Goal: Information Seeking & Learning: Learn about a topic

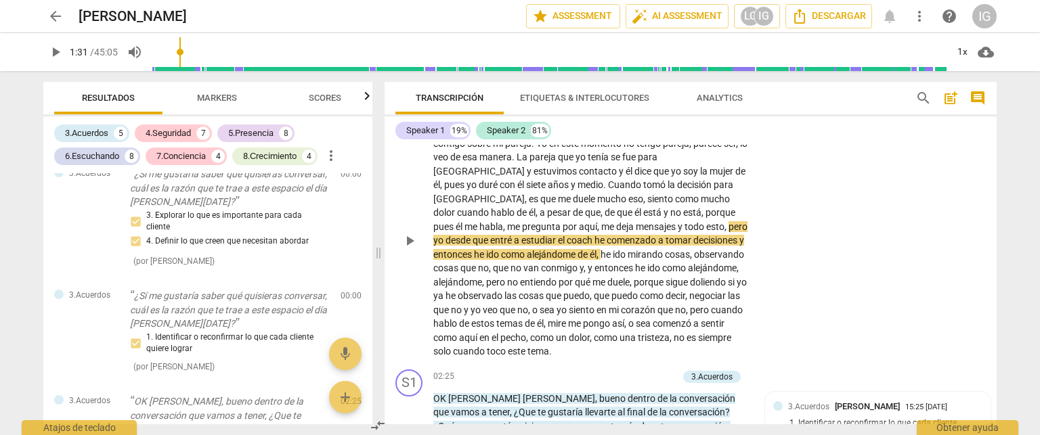
scroll to position [135, 0]
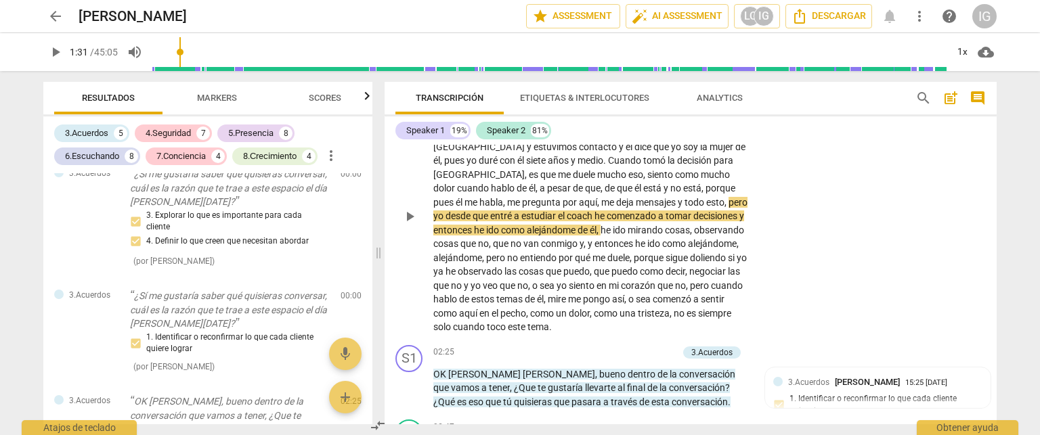
click at [414, 214] on span "play_arrow" at bounding box center [409, 217] width 16 height 16
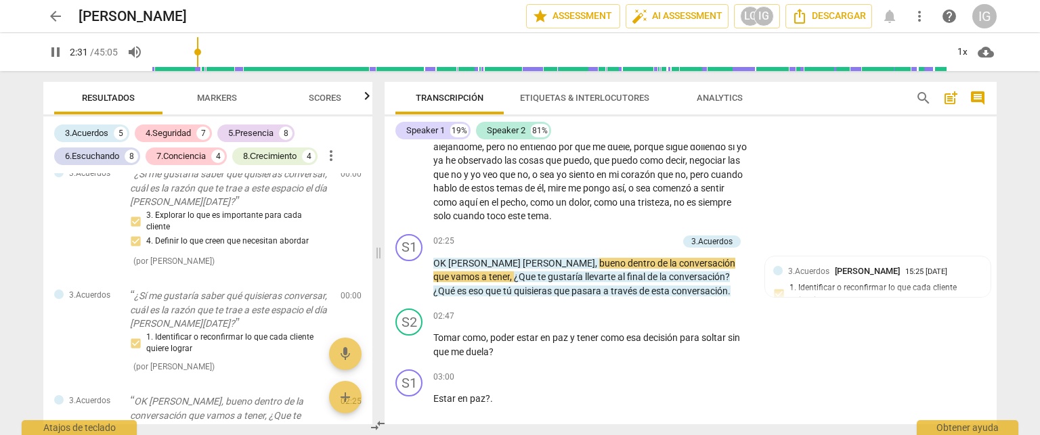
scroll to position [271, 0]
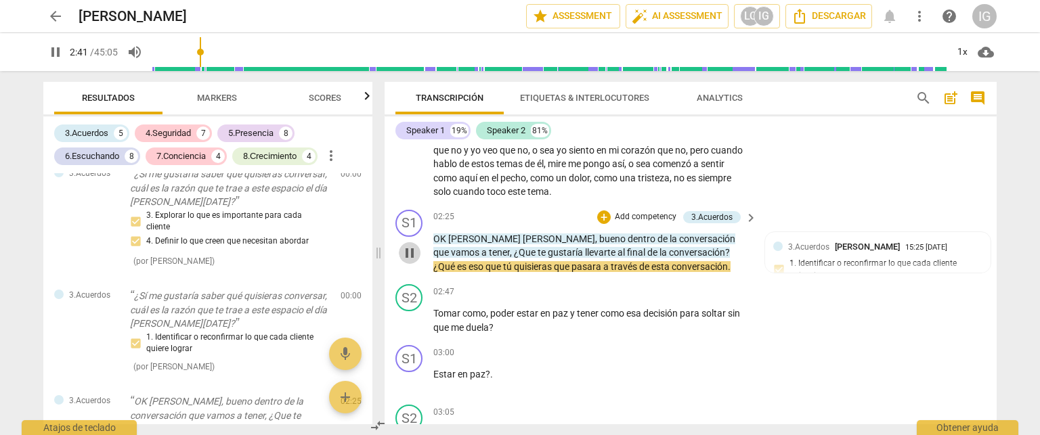
click at [414, 248] on span "pause" at bounding box center [409, 253] width 16 height 16
type input "162"
click at [638, 215] on p "Add competency" at bounding box center [645, 217] width 64 height 12
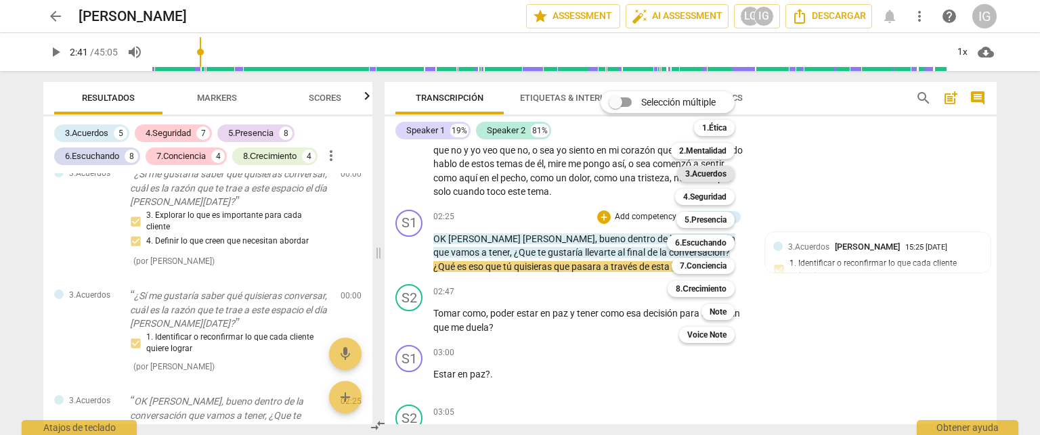
click at [708, 170] on b "3.Acuerdos" at bounding box center [705, 174] width 41 height 16
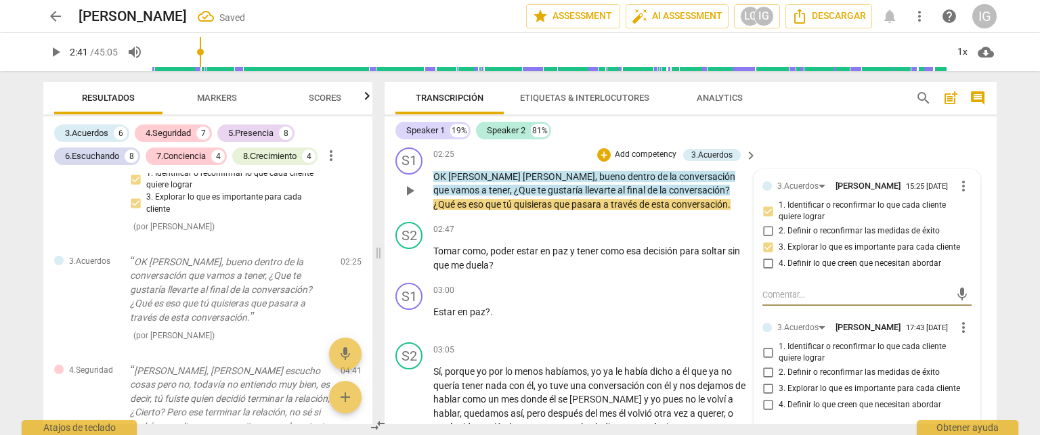
scroll to position [406, 0]
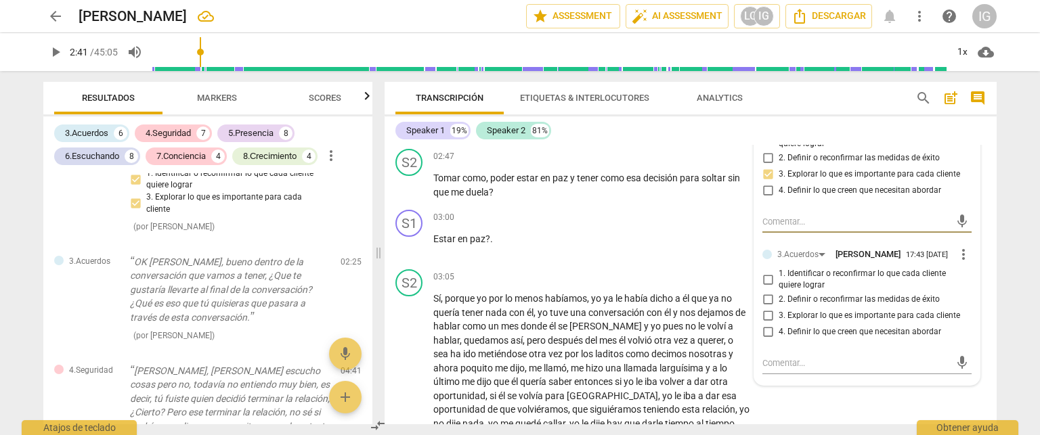
click at [765, 303] on input "2. Definir o reconfirmar las medidas de éxito" at bounding box center [768, 300] width 22 height 16
checkbox input "true"
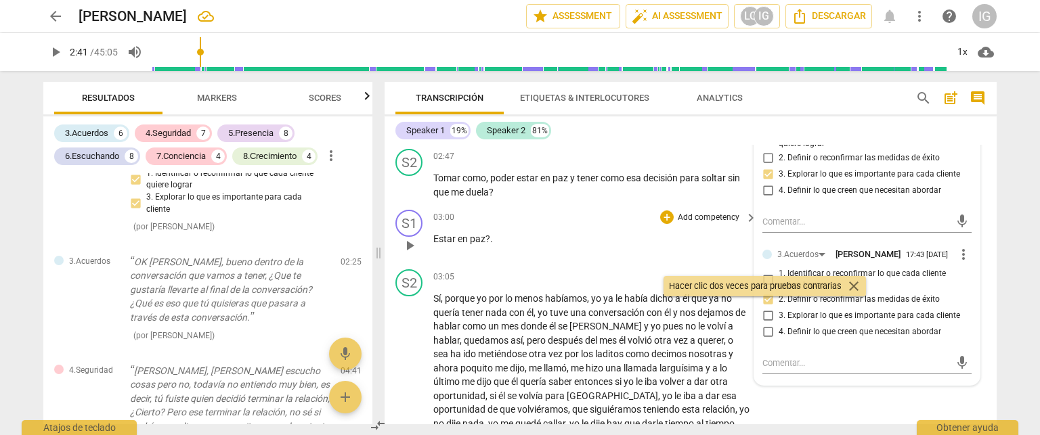
click at [601, 241] on p "Estar en paz ? ." at bounding box center [591, 239] width 317 height 14
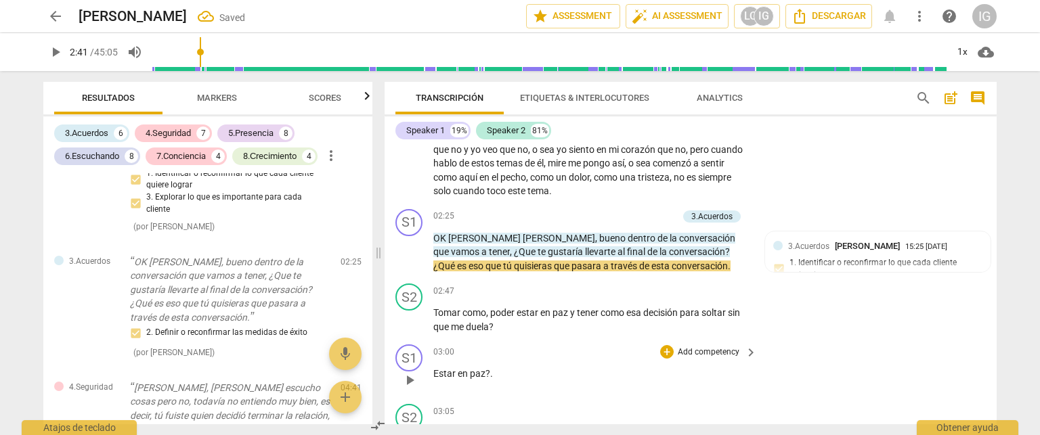
scroll to position [271, 0]
click at [408, 252] on span "play_arrow" at bounding box center [409, 253] width 16 height 16
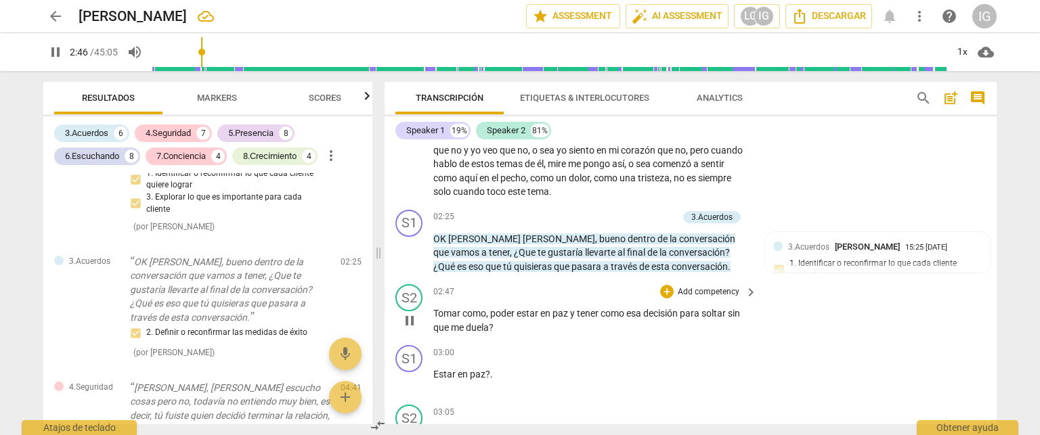
scroll to position [339, 0]
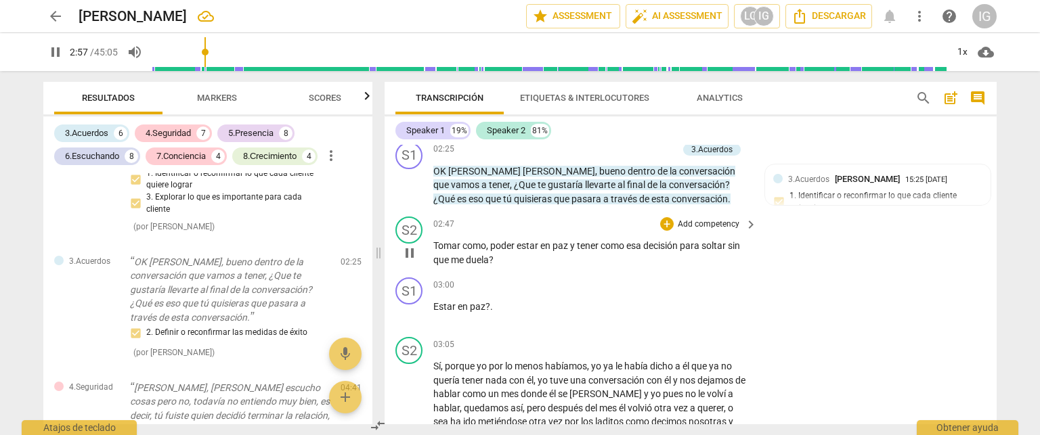
click at [410, 252] on span "pause" at bounding box center [409, 253] width 16 height 16
type input "178"
click at [644, 150] on p "Add competency" at bounding box center [645, 150] width 64 height 12
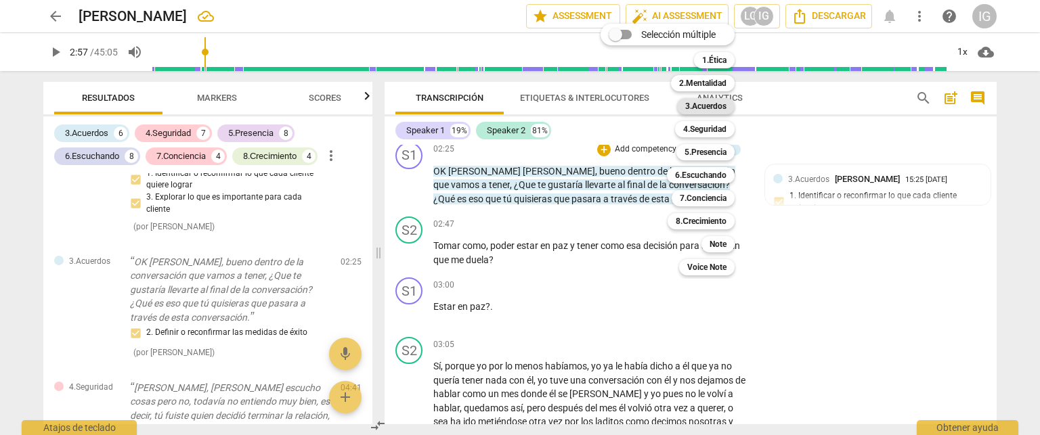
click at [713, 105] on b "3.Acuerdos" at bounding box center [705, 106] width 41 height 16
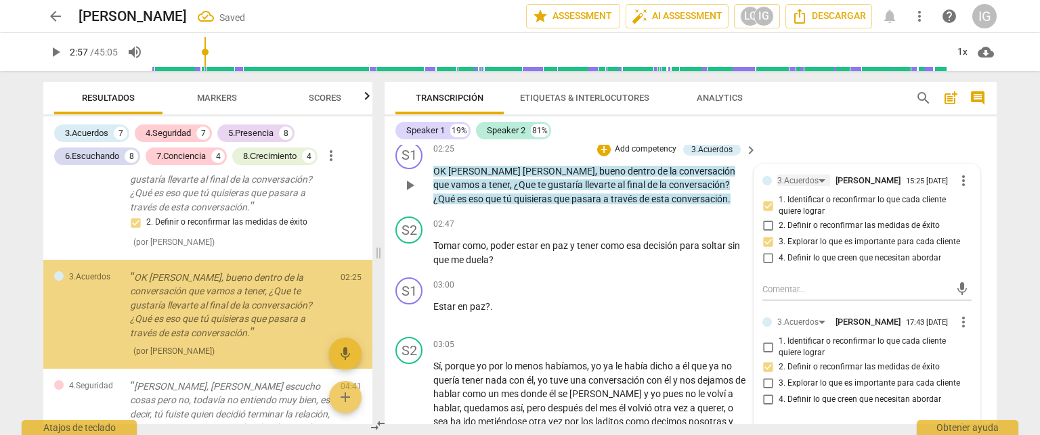
scroll to position [439, 0]
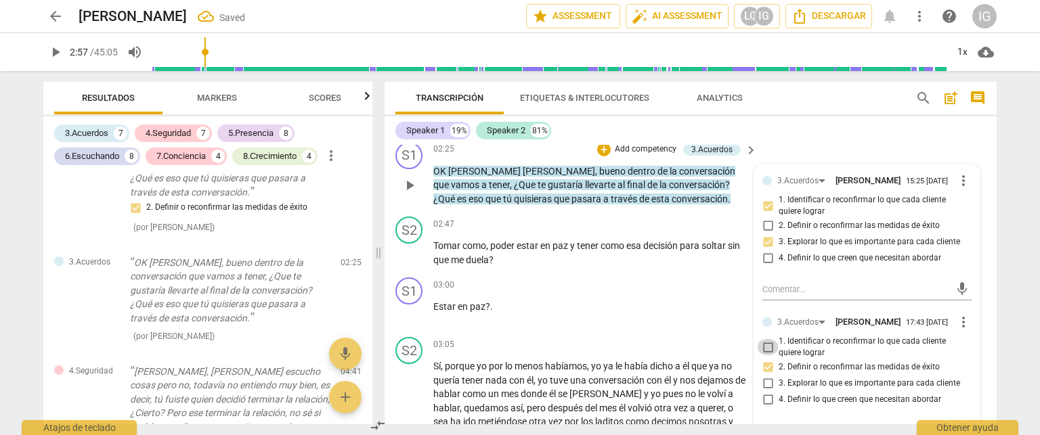
click at [766, 349] on input "1. Identificar o reconfirmar lo que cada cliente quiere lograr" at bounding box center [768, 347] width 22 height 16
checkbox input "true"
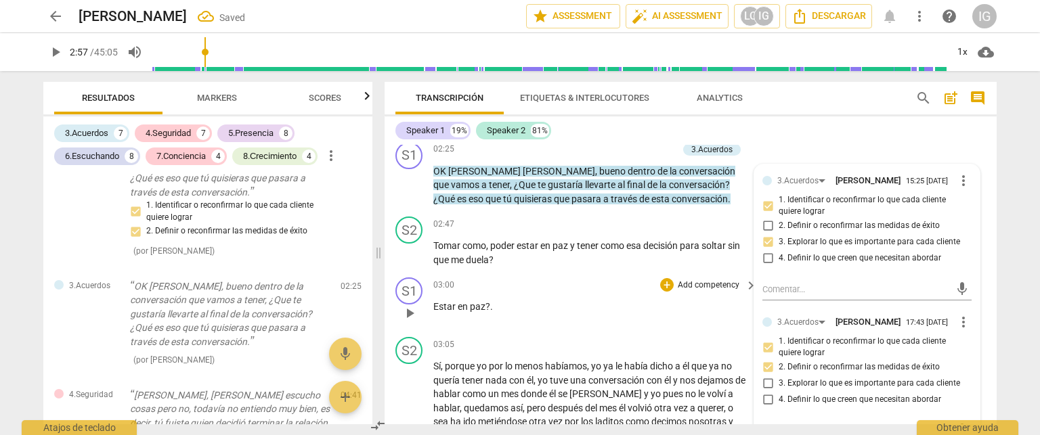
click at [558, 286] on div "03:00 + Add competency keyboard_arrow_right" at bounding box center [595, 285] width 325 height 15
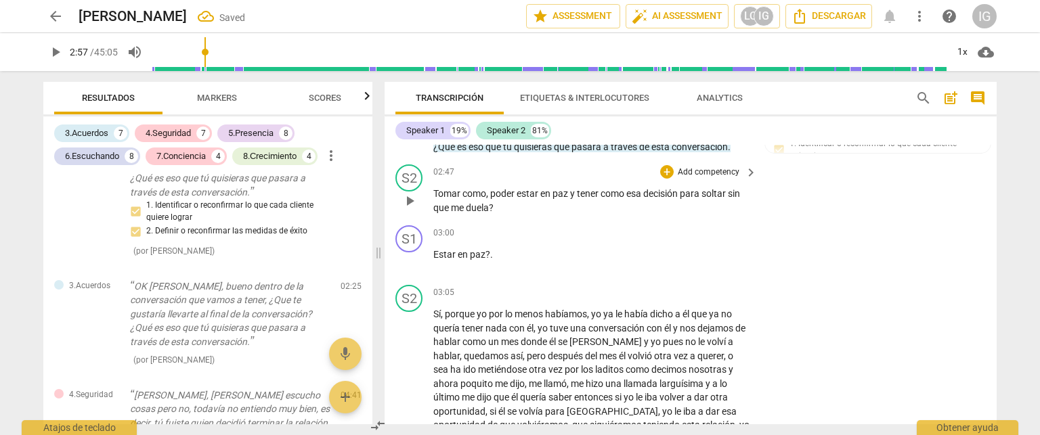
scroll to position [406, 0]
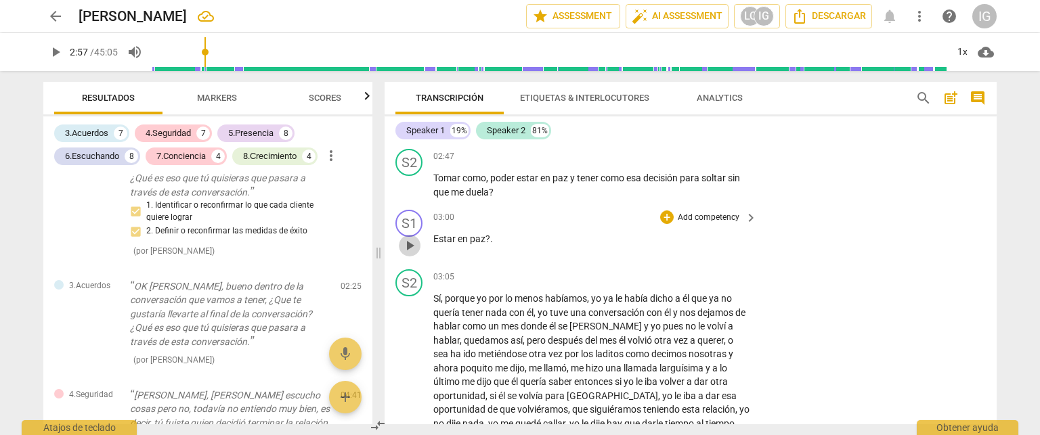
click at [409, 246] on span "play_arrow" at bounding box center [409, 246] width 16 height 16
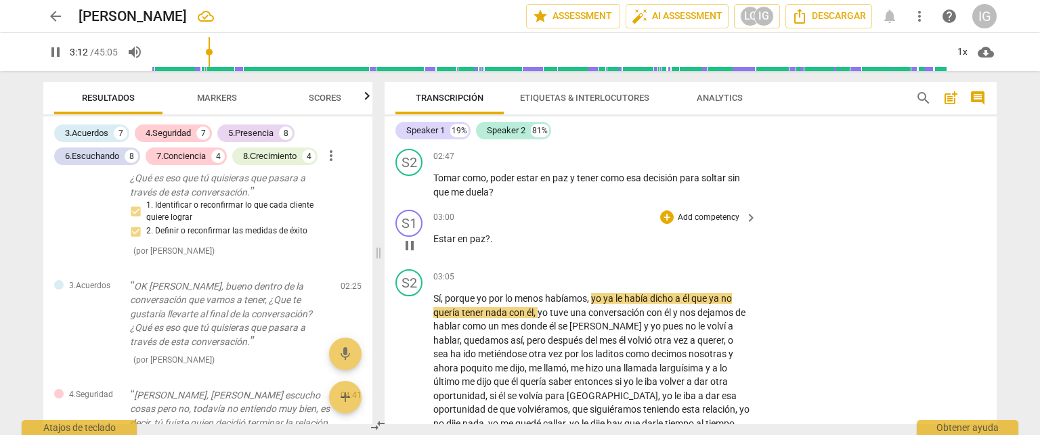
click at [720, 212] on p "Add competency" at bounding box center [708, 218] width 64 height 12
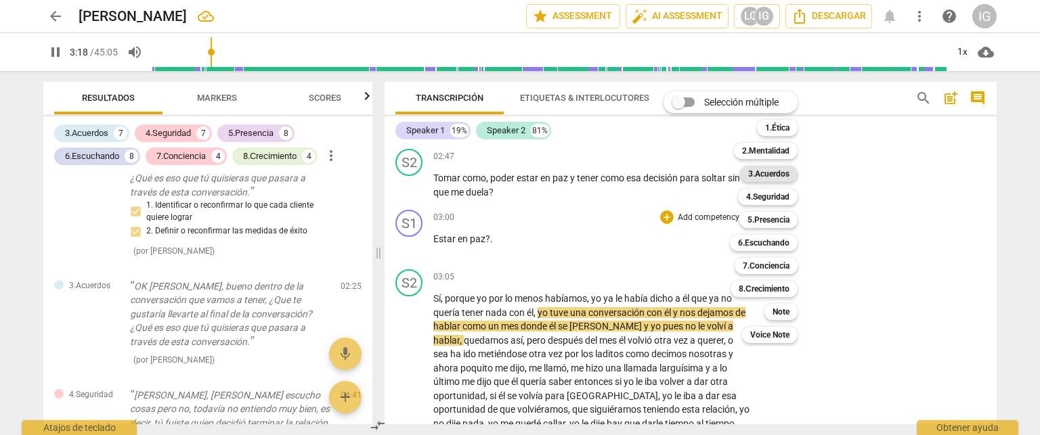
click at [779, 172] on b "3.Acuerdos" at bounding box center [768, 174] width 41 height 16
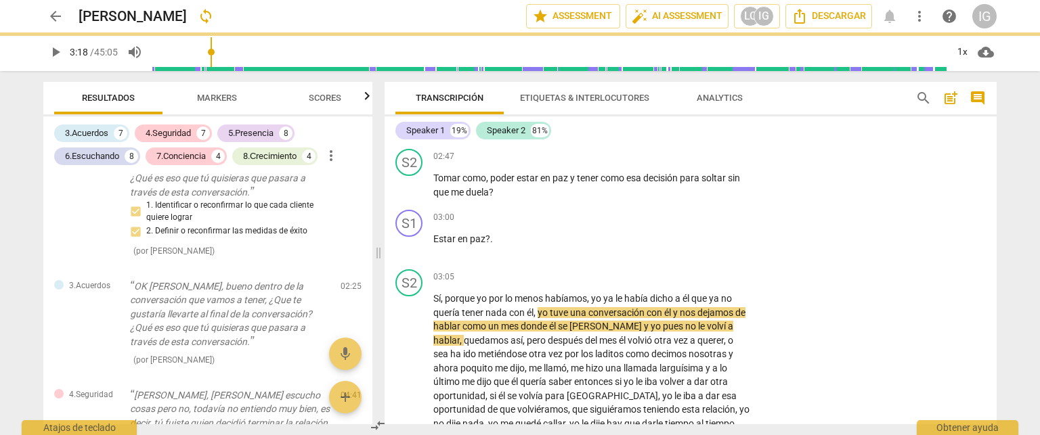
type input "199"
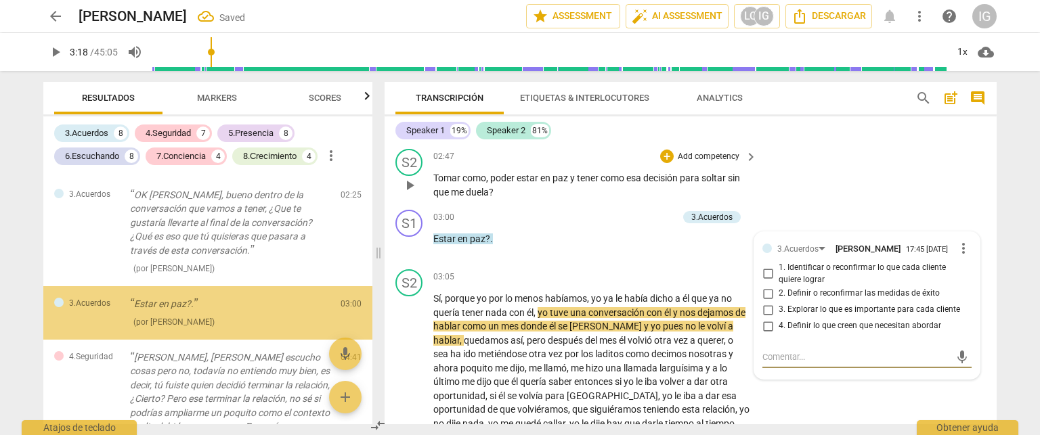
scroll to position [544, 0]
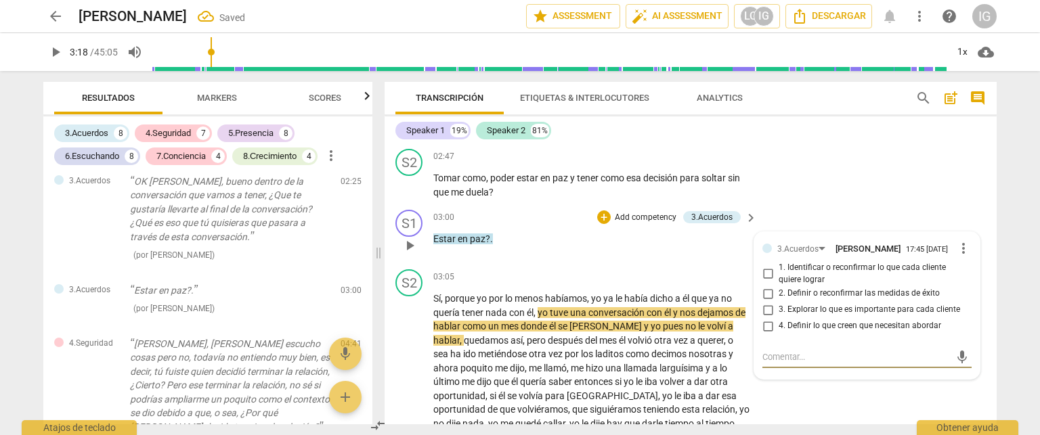
click at [761, 274] on input "1. Identificar o reconfirmar lo que cada cliente quiere lograr" at bounding box center [768, 274] width 22 height 16
checkbox input "true"
click at [634, 269] on div "03:05 + Add competency keyboard_arrow_right" at bounding box center [595, 276] width 325 height 15
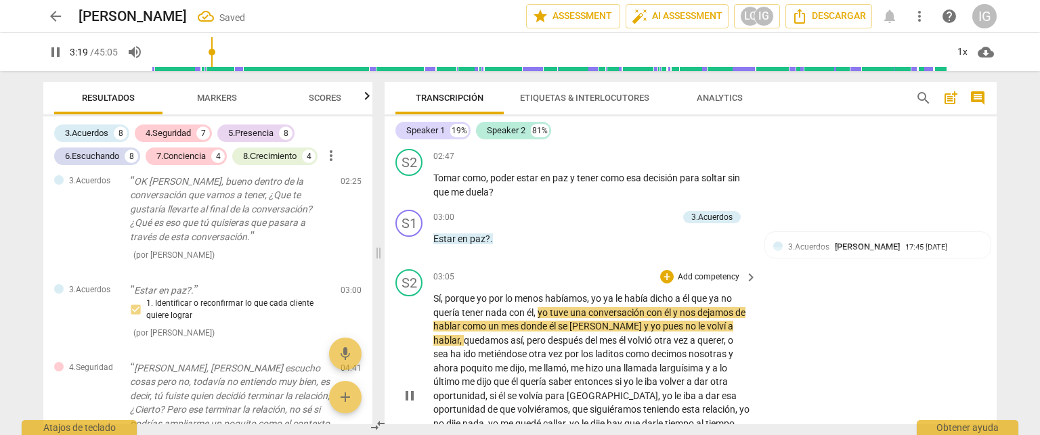
scroll to position [542, 0]
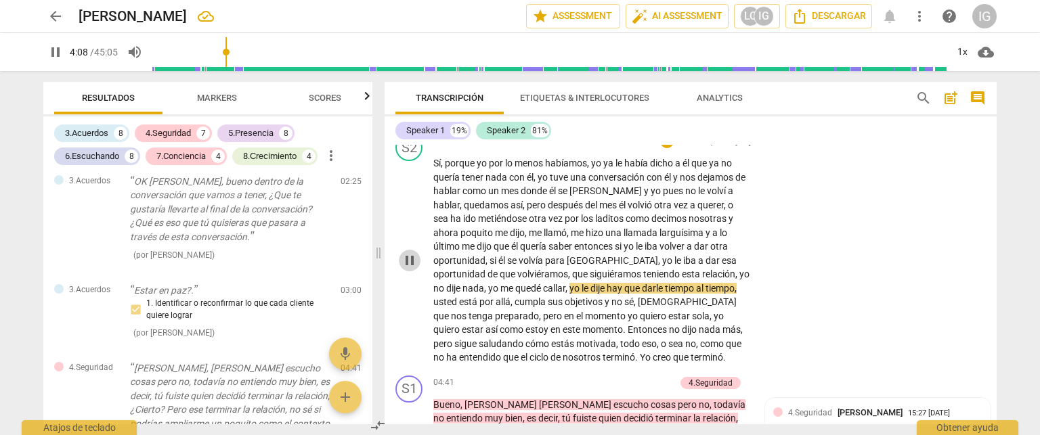
click at [407, 262] on span "pause" at bounding box center [409, 261] width 16 height 16
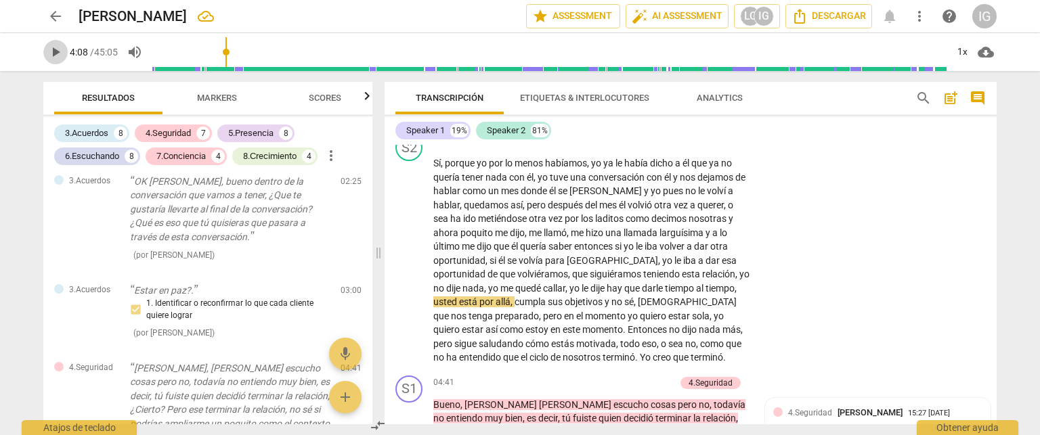
click at [51, 52] on span "play_arrow" at bounding box center [55, 52] width 16 height 16
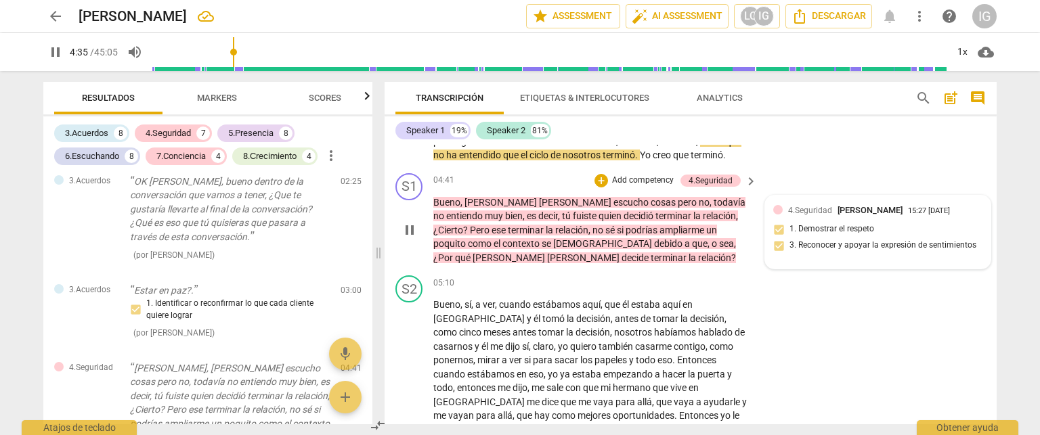
scroll to position [745, 0]
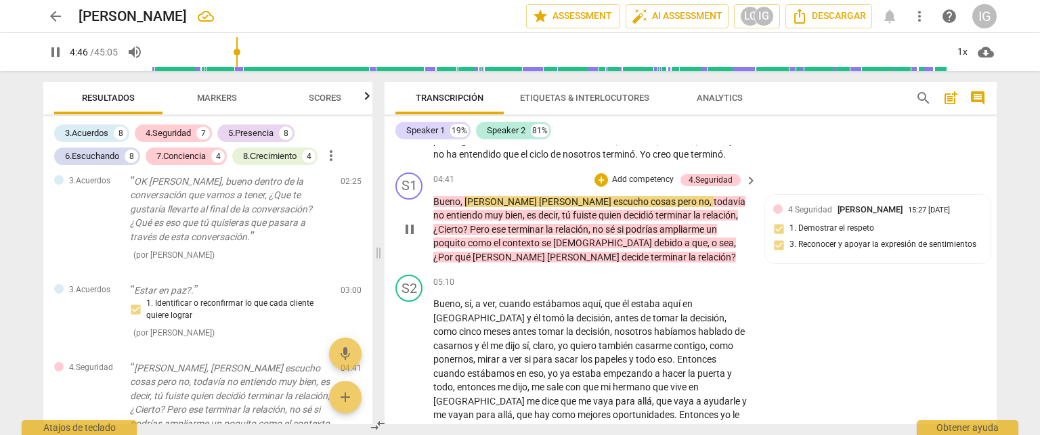
click at [409, 239] on button "pause" at bounding box center [410, 230] width 22 height 22
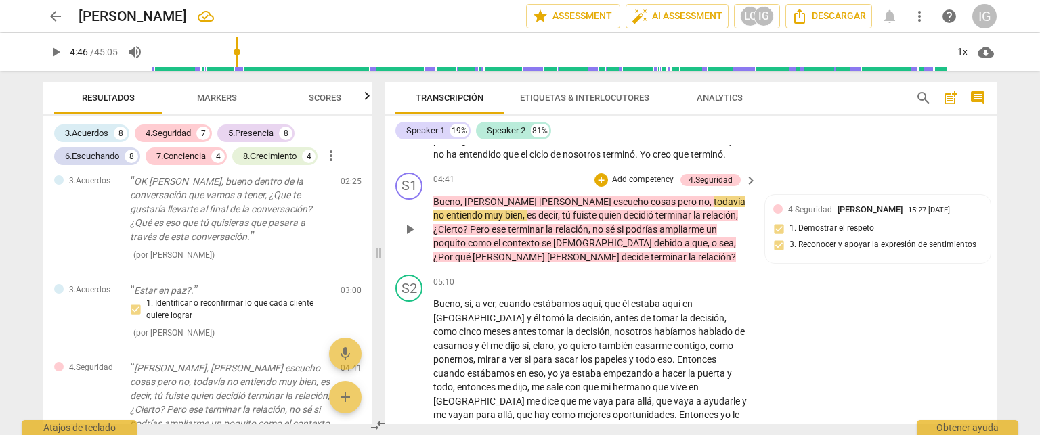
click at [413, 226] on span "play_arrow" at bounding box center [409, 229] width 16 height 16
click at [409, 224] on span "pause" at bounding box center [409, 229] width 16 height 16
type input "312"
click at [642, 177] on p "Add competency" at bounding box center [643, 180] width 64 height 12
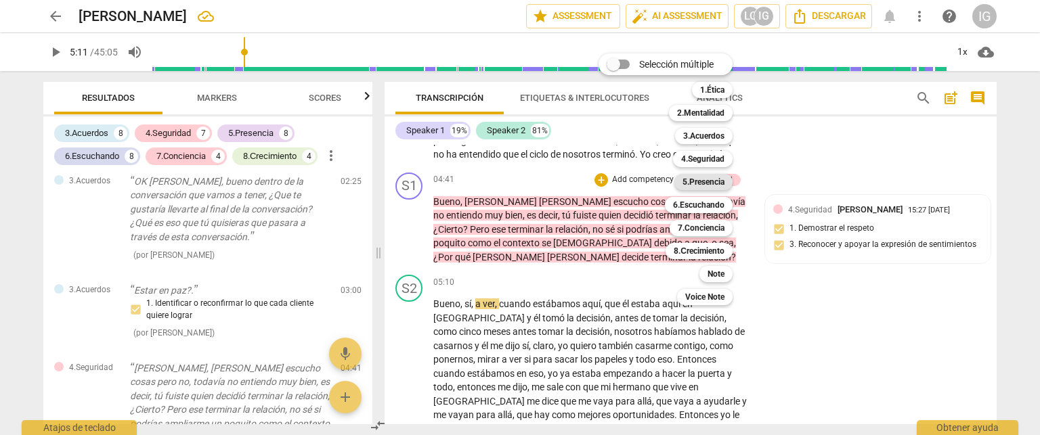
click at [713, 180] on b "5.Presencia" at bounding box center [703, 182] width 42 height 16
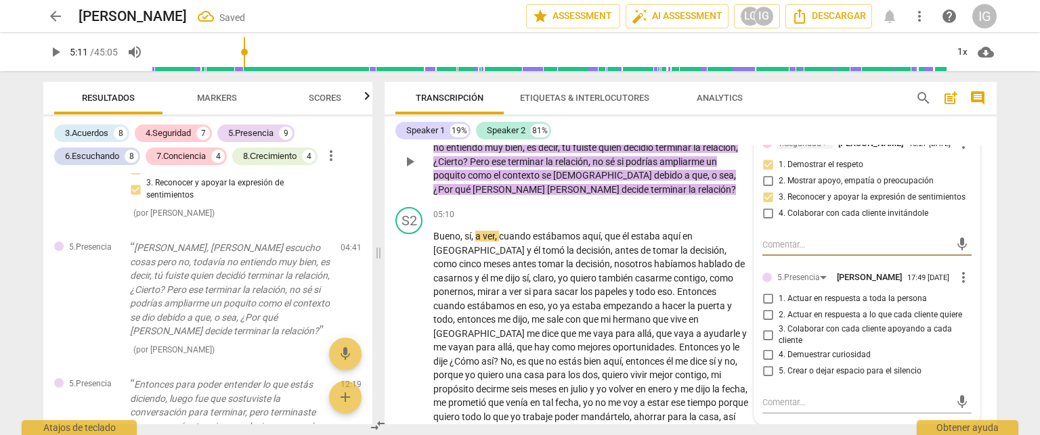
scroll to position [880, 0]
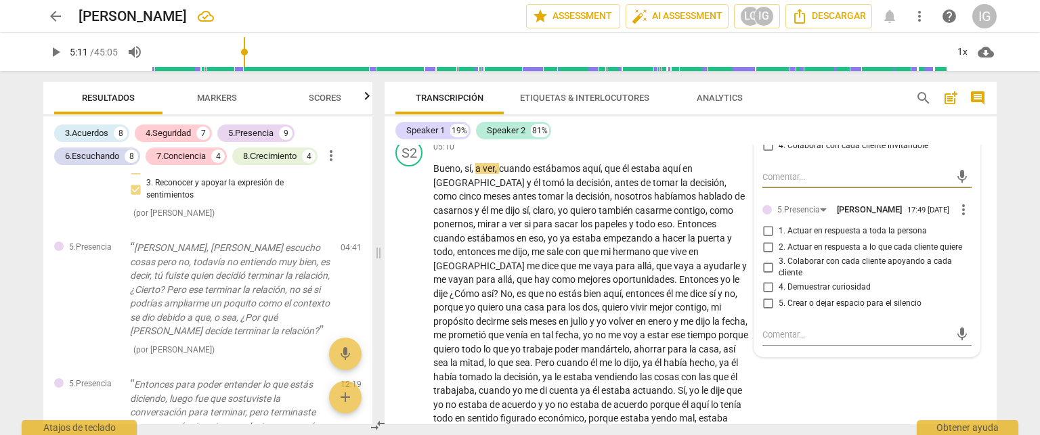
click at [765, 290] on input "4. Demuestrar curiosidad" at bounding box center [768, 288] width 22 height 16
checkbox input "true"
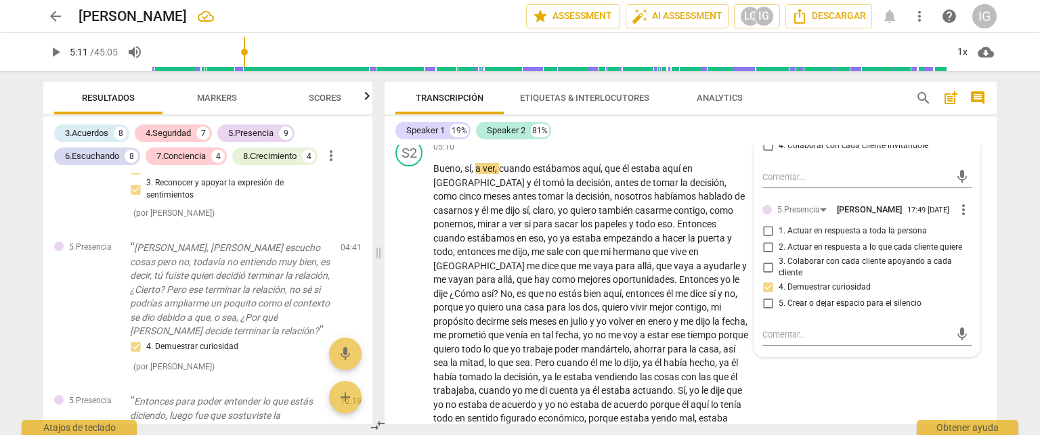
click at [761, 236] on input "1. Actuar en respuesta a toda la persona" at bounding box center [768, 231] width 22 height 16
checkbox input "true"
click at [528, 288] on span "es" at bounding box center [523, 293] width 12 height 11
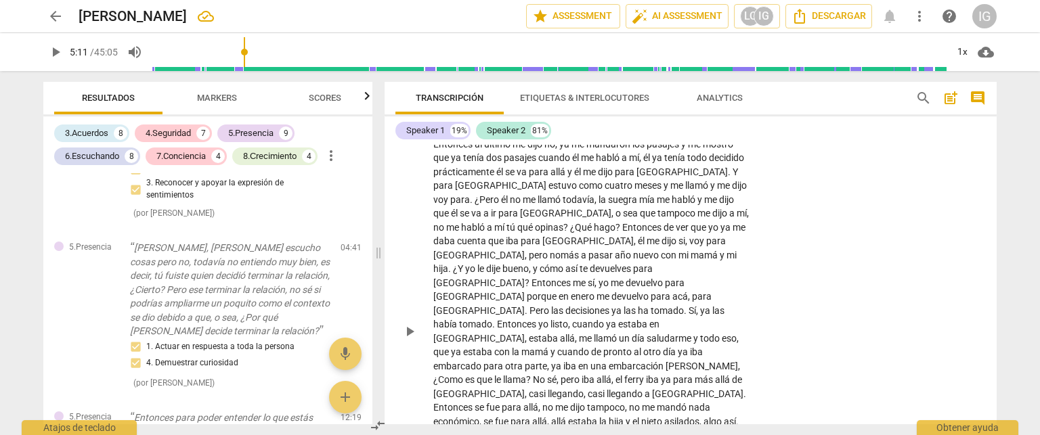
scroll to position [1219, 0]
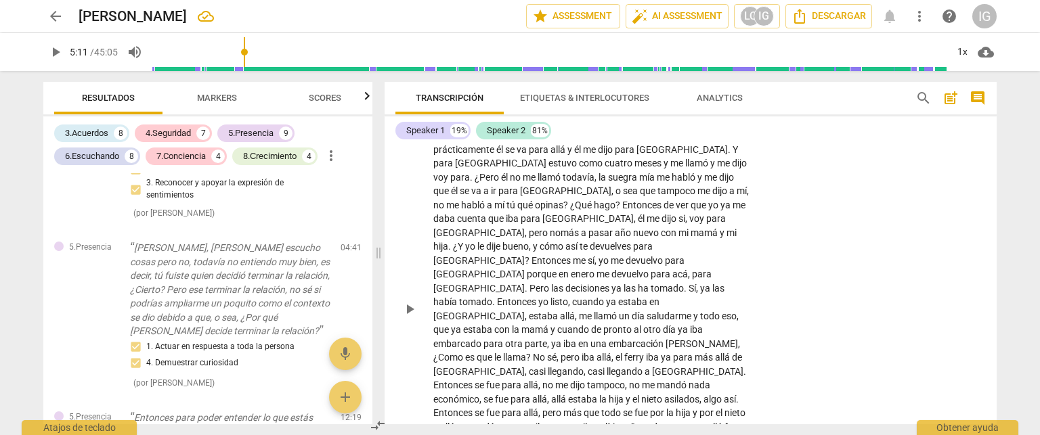
click at [408, 301] on span "play_arrow" at bounding box center [409, 309] width 16 height 16
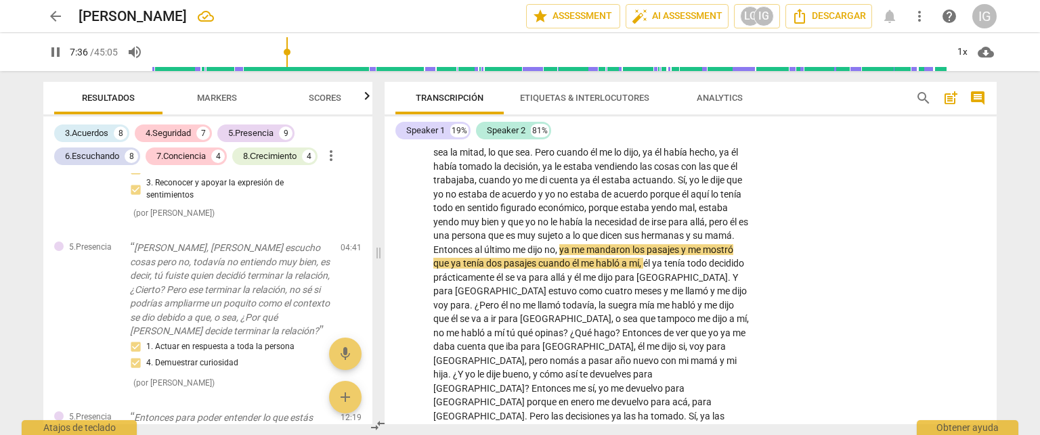
scroll to position [1151, 0]
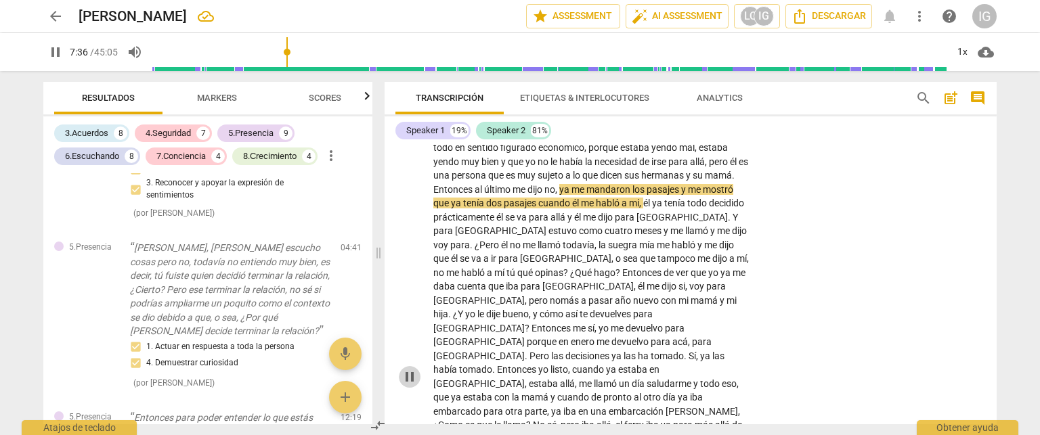
click at [412, 369] on span "pause" at bounding box center [409, 377] width 16 height 16
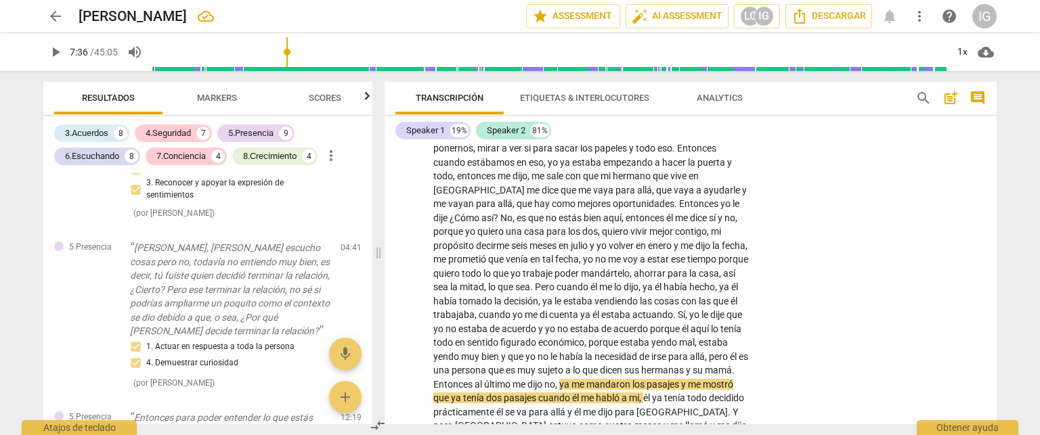
scroll to position [948, 0]
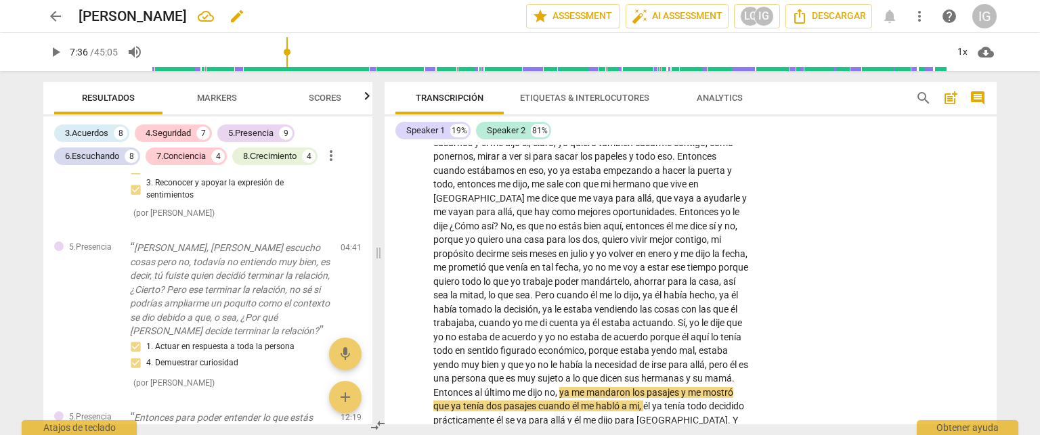
type input "457"
